Goal: Transaction & Acquisition: Book appointment/travel/reservation

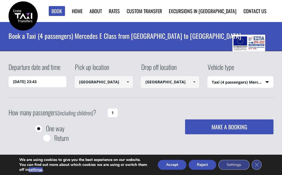
select select "540"
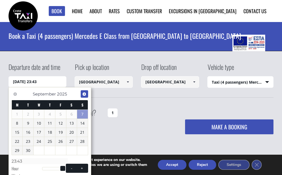
click at [83, 95] on span "Next" at bounding box center [84, 94] width 4 height 4
click at [84, 93] on span "Next" at bounding box center [84, 94] width 4 height 4
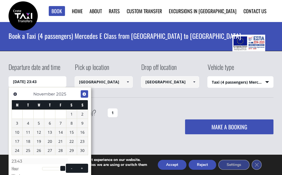
click at [84, 94] on span "Next" at bounding box center [84, 94] width 4 height 4
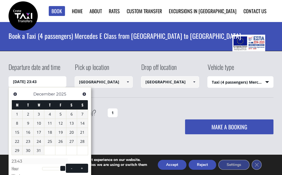
click at [85, 94] on span "Next" at bounding box center [84, 94] width 4 height 4
click at [86, 94] on span "Next" at bounding box center [84, 94] width 4 height 4
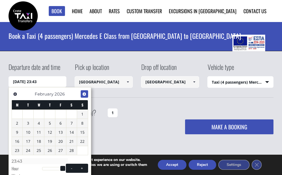
click at [86, 96] on span "Next" at bounding box center [84, 94] width 4 height 4
click at [86, 95] on span "Next" at bounding box center [84, 94] width 4 height 4
click at [85, 94] on span "Next" at bounding box center [84, 94] width 4 height 4
click at [86, 94] on span "Next" at bounding box center [84, 94] width 4 height 4
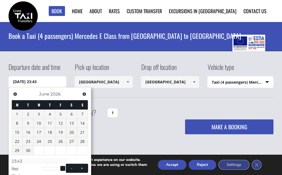
click at [28, 132] on link "16" at bounding box center [28, 132] width 11 height 9
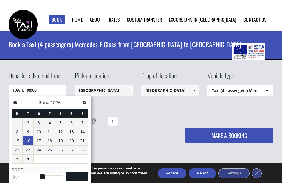
scroll to position [3, 0]
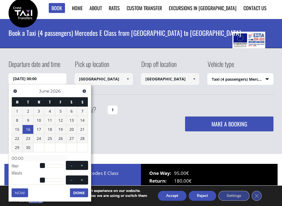
click at [84, 166] on button "+" at bounding box center [82, 165] width 10 height 5
type input "[DATE] 01:00"
type input "01:00"
click at [83, 166] on span at bounding box center [82, 165] width 4 height 4
type input "[DATE] 02:00"
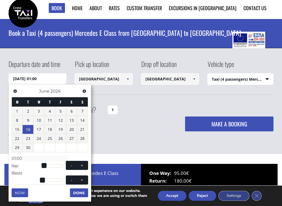
type input "02:00"
click at [71, 166] on span at bounding box center [71, 165] width 4 height 4
type input "[DATE] 01:00"
type input "01:00"
click at [71, 165] on span at bounding box center [71, 165] width 4 height 4
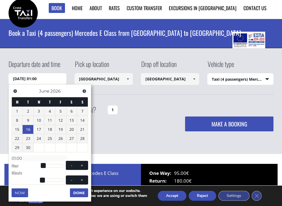
type input "[DATE] 00:00"
type input "00:00"
click at [71, 165] on span at bounding box center [71, 165] width 4 height 4
click at [71, 164] on span at bounding box center [71, 165] width 4 height 4
click at [83, 164] on span at bounding box center [82, 165] width 4 height 4
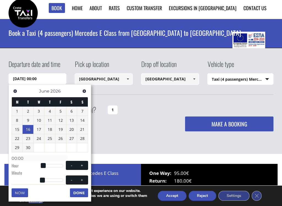
type input "[DATE] 01:00"
type input "01:00"
click at [83, 164] on span at bounding box center [82, 165] width 4 height 4
type input "[DATE] 02:00"
type input "02:00"
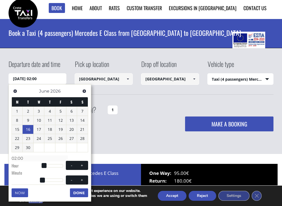
click at [83, 164] on span at bounding box center [82, 165] width 4 height 4
type input "[DATE] 03:00"
type input "03:00"
click at [83, 163] on span at bounding box center [82, 165] width 4 height 4
type input "[DATE] 04:00"
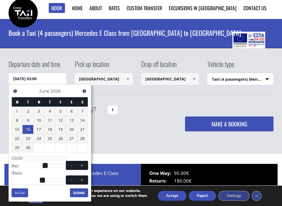
type input "04:00"
click at [83, 163] on span at bounding box center [82, 165] width 4 height 4
type input "[DATE] 05:00"
type input "05:00"
click at [83, 163] on span at bounding box center [82, 165] width 4 height 4
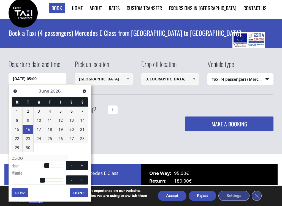
type input "[DATE] 06:00"
type input "06:00"
click at [83, 165] on span at bounding box center [82, 165] width 4 height 4
type input "[DATE] 07:00"
type input "07:00"
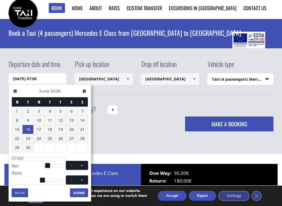
click at [83, 165] on span at bounding box center [82, 165] width 4 height 4
type input "[DATE] 08:00"
type input "08:00"
click at [83, 165] on span at bounding box center [82, 165] width 4 height 4
type input "[DATE] 09:00"
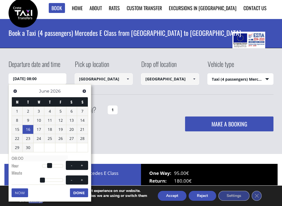
type input "09:00"
click at [83, 165] on span at bounding box center [82, 165] width 4 height 4
type input "[DATE] 10:00"
type input "10:00"
click at [83, 165] on span at bounding box center [82, 165] width 4 height 4
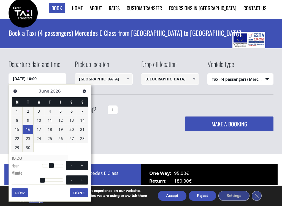
type input "[DATE] 11:00"
type input "11:00"
click at [82, 165] on span at bounding box center [82, 165] width 4 height 4
type input "[DATE] 12:00"
type input "12:00"
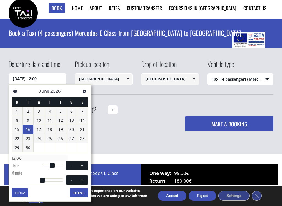
click at [83, 164] on span at bounding box center [82, 165] width 4 height 4
type input "[DATE] 13:00"
type input "13:00"
click at [83, 164] on span at bounding box center [82, 165] width 4 height 4
type input "[DATE] 14:00"
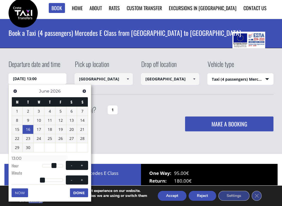
type input "14:00"
click at [84, 164] on span at bounding box center [82, 165] width 4 height 4
type input "[DATE] 15:00"
type input "15:00"
click at [84, 164] on span at bounding box center [82, 165] width 4 height 4
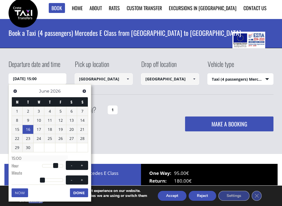
type input "[DATE] 16:00"
type input "16:00"
click at [84, 164] on span at bounding box center [82, 165] width 4 height 4
type input "[DATE] 17:00"
type input "17:00"
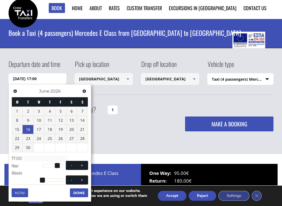
click at [84, 164] on span at bounding box center [82, 165] width 4 height 4
type input "[DATE] 18:00"
type input "18:00"
click at [83, 166] on span at bounding box center [82, 165] width 4 height 4
type input "[DATE] 19:00"
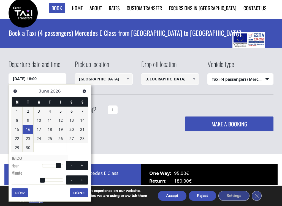
type input "19:00"
click at [83, 166] on span at bounding box center [82, 165] width 4 height 4
type input "[DATE] 20:00"
type input "20:00"
click at [83, 164] on span at bounding box center [82, 165] width 4 height 4
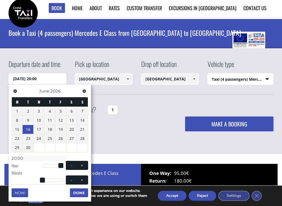
type input "[DATE] 21:00"
type input "21:00"
click at [83, 164] on span at bounding box center [82, 165] width 4 height 4
type input "[DATE] 22:00"
type input "22:00"
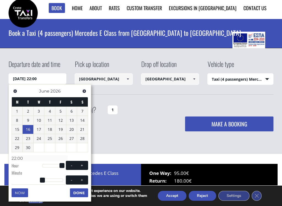
click at [83, 164] on span at bounding box center [82, 165] width 4 height 4
type input "[DATE] 23:00"
type input "23:00"
click at [78, 175] on button "Done" at bounding box center [79, 192] width 18 height 9
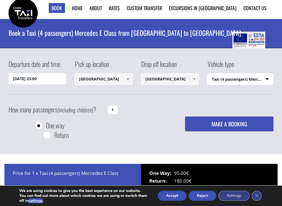
click at [109, 109] on input "1" at bounding box center [113, 109] width 10 height 9
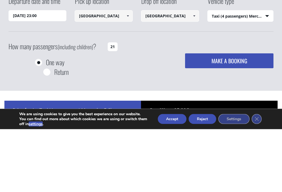
type input "1"
click at [145, 103] on div "How many passengers (including children) ? 1 One way Return MAKE A BOOKING Plea…" at bounding box center [141, 122] width 265 height 38
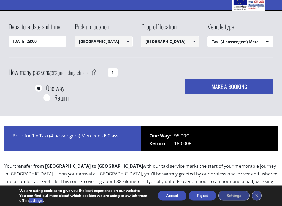
scroll to position [40, 0]
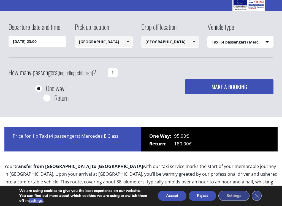
click at [265, 43] on select "Select vehicle type Taxi (4 passengers) Mercedes E Class Mini Van (7 passengers…" at bounding box center [241, 42] width 66 height 12
click at [114, 71] on input "1" at bounding box center [113, 72] width 10 height 9
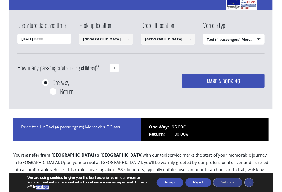
scroll to position [40, 0]
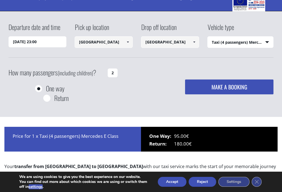
type input "2"
click at [216, 64] on div "Departure date and time [DATE] 23:00 Pick up location [GEOGRAPHIC_DATA] Select …" at bounding box center [141, 63] width 265 height 82
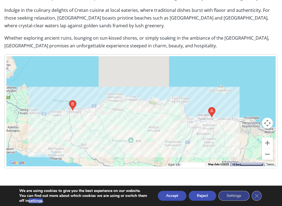
scroll to position [374, 0]
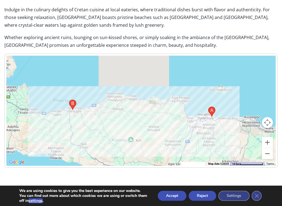
click at [267, 138] on button "Zoom in" at bounding box center [267, 142] width 11 height 11
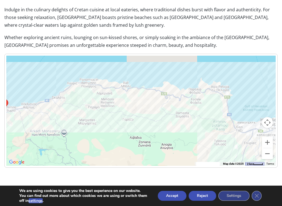
click at [175, 175] on button "Accept" at bounding box center [172, 196] width 29 height 10
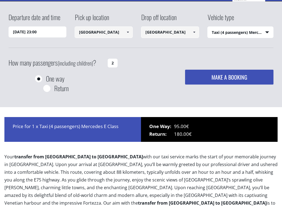
scroll to position [50, 0]
